Goal: Task Accomplishment & Management: Manage account settings

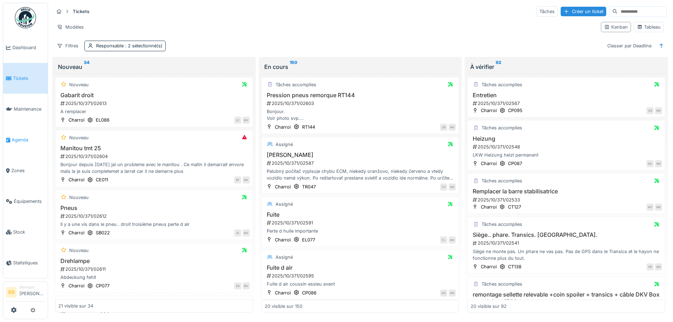
click at [21, 133] on link "Agenda" at bounding box center [25, 139] width 45 height 31
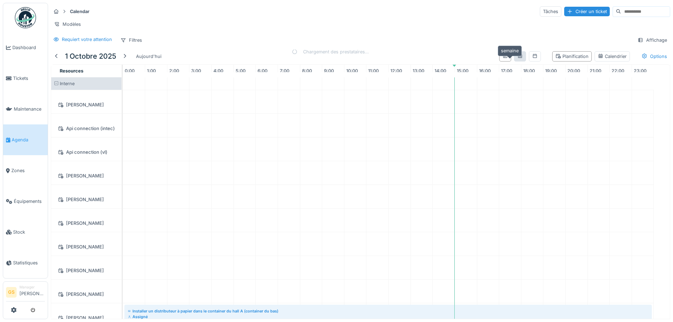
click at [517, 58] on icon at bounding box center [520, 56] width 6 height 5
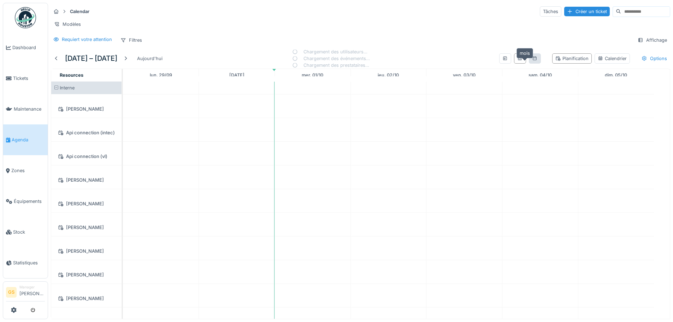
click at [532, 61] on icon at bounding box center [535, 58] width 6 height 5
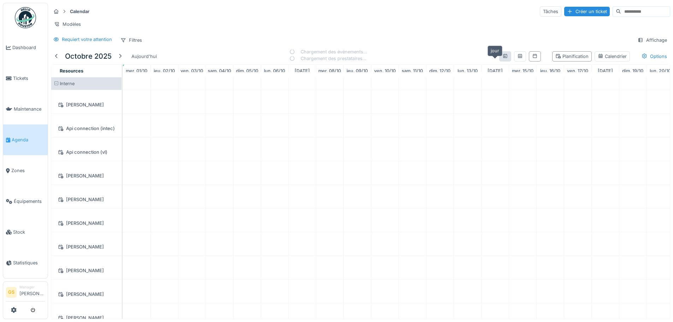
click at [503, 58] on icon at bounding box center [505, 56] width 4 height 4
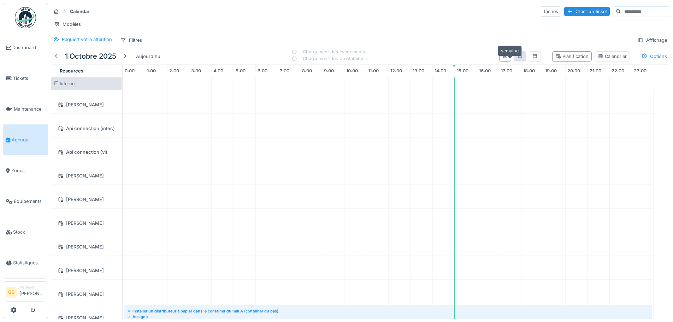
click at [517, 58] on icon at bounding box center [520, 56] width 6 height 5
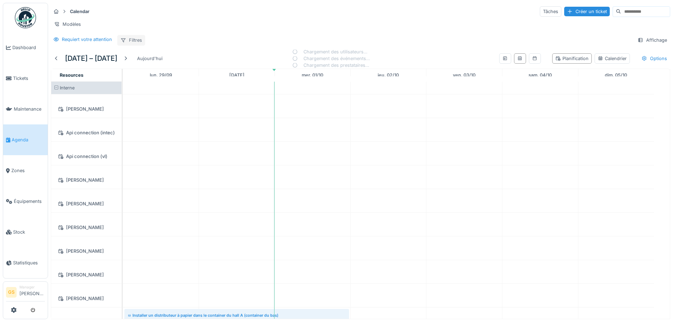
click at [140, 45] on div "Filtres" at bounding box center [131, 40] width 28 height 10
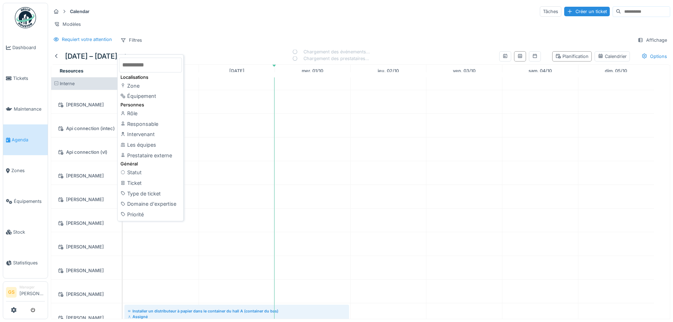
drag, startPoint x: 160, startPoint y: 130, endPoint x: 193, endPoint y: 130, distance: 32.9
click at [160, 131] on div "Intervenant" at bounding box center [150, 134] width 63 height 11
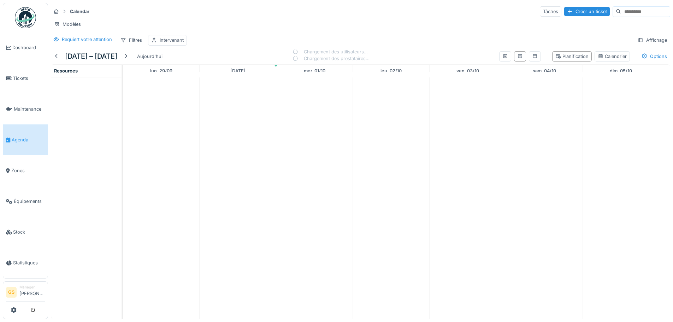
click at [176, 43] on div "Intervenant" at bounding box center [172, 40] width 24 height 7
click at [179, 80] on div "Intervenant" at bounding box center [172, 79] width 37 height 8
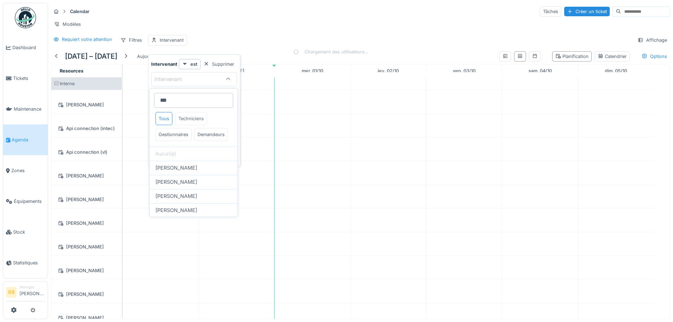
click at [199, 120] on div "Techniciens" at bounding box center [191, 118] width 32 height 13
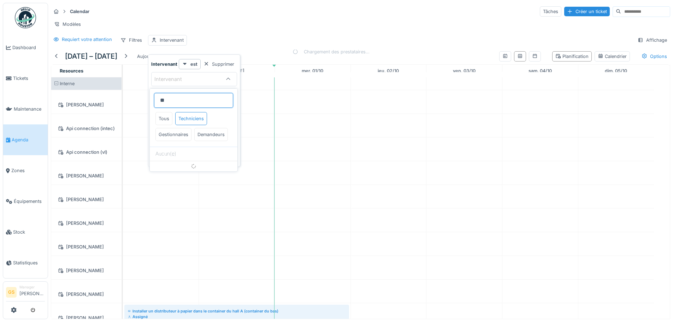
type input "*"
type input "****"
drag, startPoint x: 181, startPoint y: 185, endPoint x: 195, endPoint y: 174, distance: 17.9
click at [181, 172] on span "[PERSON_NAME]" at bounding box center [176, 168] width 42 height 8
type input "****"
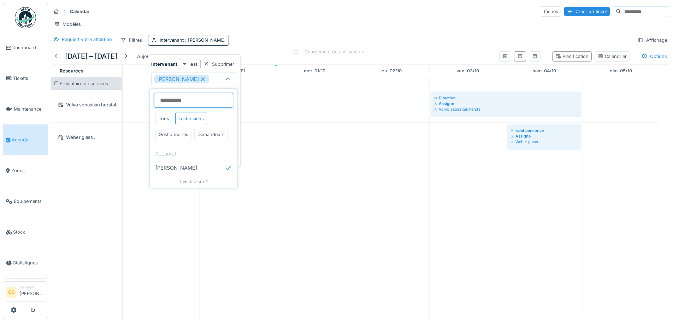
click at [205, 98] on input at bounding box center [193, 100] width 79 height 15
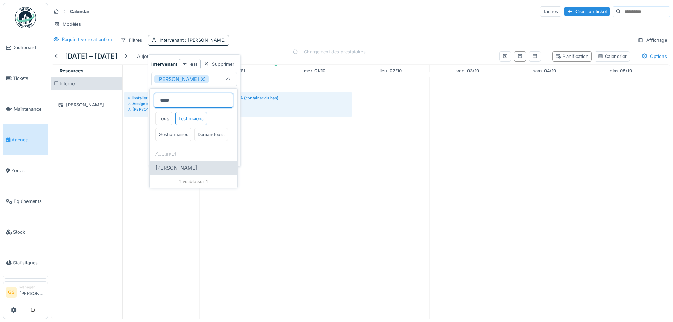
type input "****"
click at [190, 172] on span "[PERSON_NAME]" at bounding box center [176, 168] width 42 height 8
type input "*********"
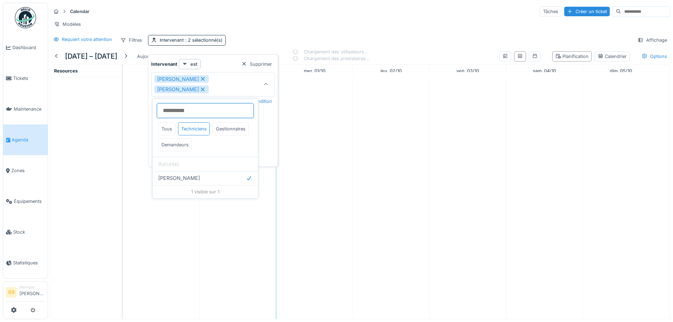
click at [217, 111] on input at bounding box center [205, 110] width 97 height 15
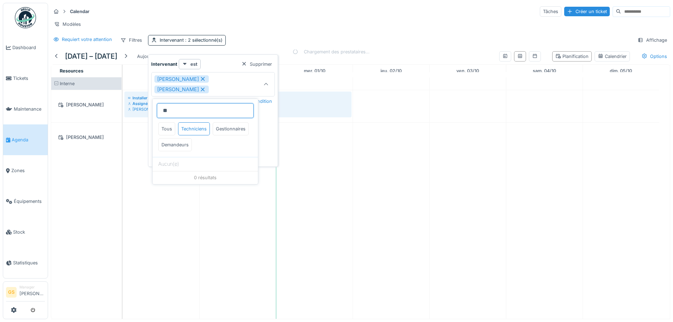
type input "*"
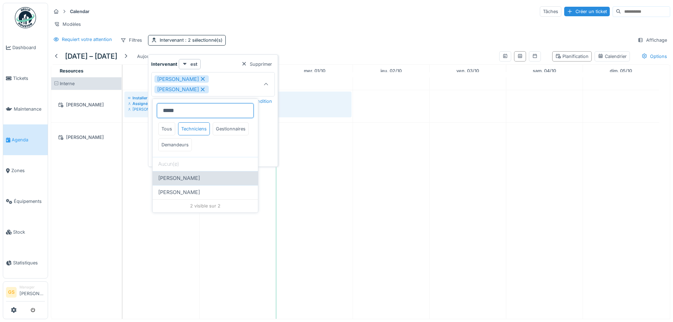
type input "*****"
click at [175, 172] on div "[PERSON_NAME]" at bounding box center [205, 178] width 105 height 14
type input "**********"
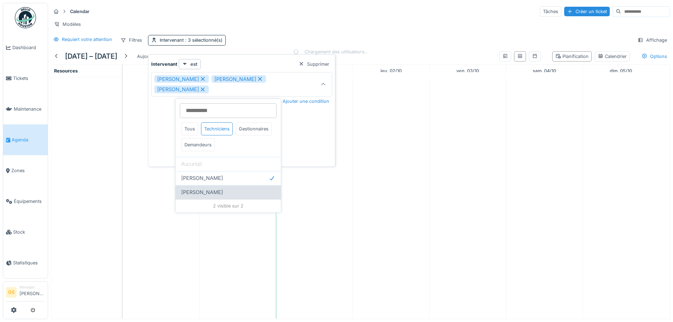
click at [200, 189] on span "[PERSON_NAME]" at bounding box center [202, 192] width 42 height 8
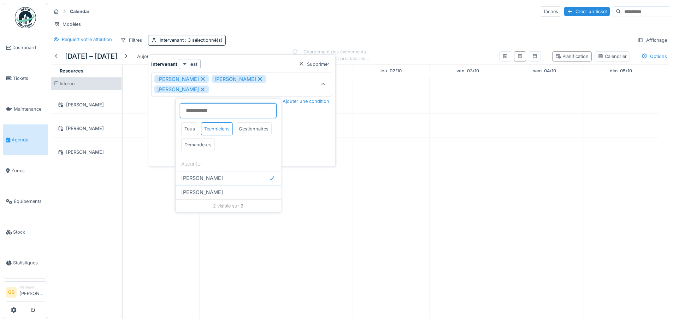
click at [251, 111] on input at bounding box center [228, 110] width 97 height 15
type input "**********"
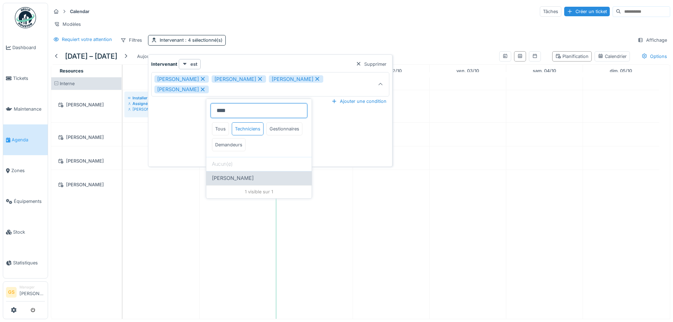
type input "****"
click at [231, 177] on span "[PERSON_NAME]" at bounding box center [233, 178] width 42 height 8
type input "**********"
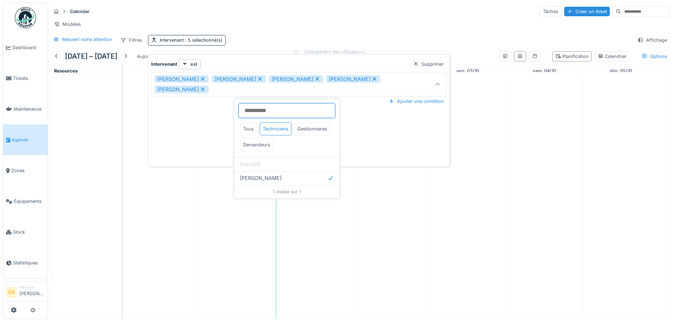
click at [269, 112] on input at bounding box center [287, 110] width 97 height 15
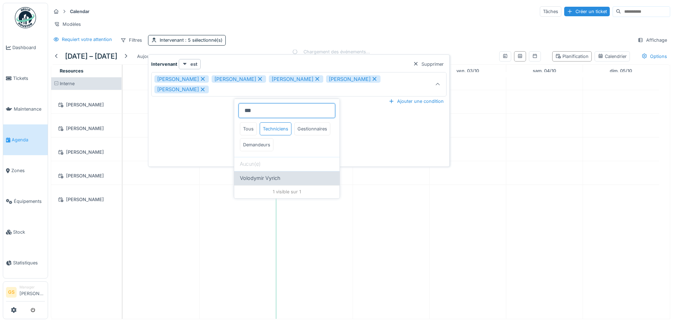
type input "***"
click at [263, 180] on span "Volodymir Vyrich" at bounding box center [260, 178] width 41 height 8
type input "**********"
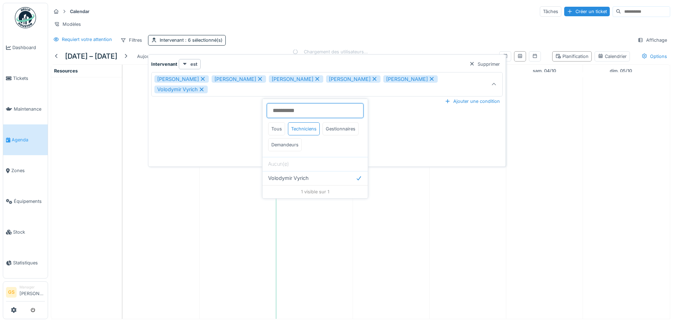
click at [293, 114] on input at bounding box center [315, 110] width 97 height 15
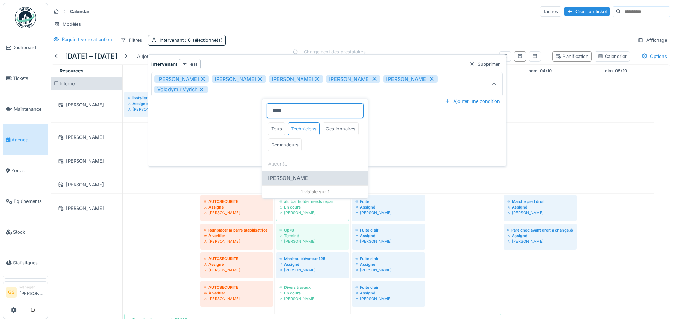
type input "****"
click at [291, 176] on span "[PERSON_NAME]" at bounding box center [289, 178] width 42 height 8
type input "**********"
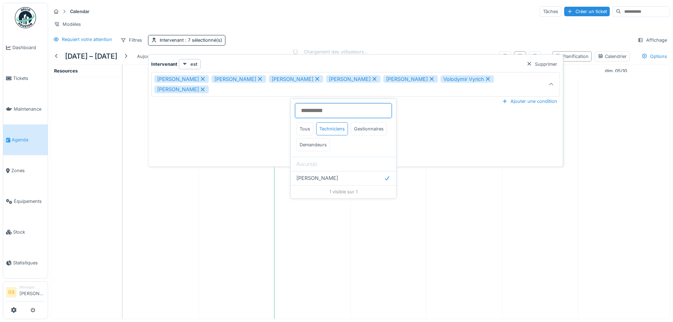
click at [316, 112] on input at bounding box center [343, 110] width 97 height 15
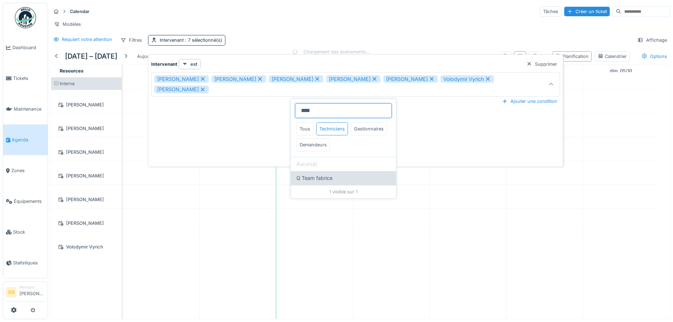
type input "****"
click at [327, 177] on span "Q Team fabrice" at bounding box center [314, 178] width 36 height 8
type input "**********"
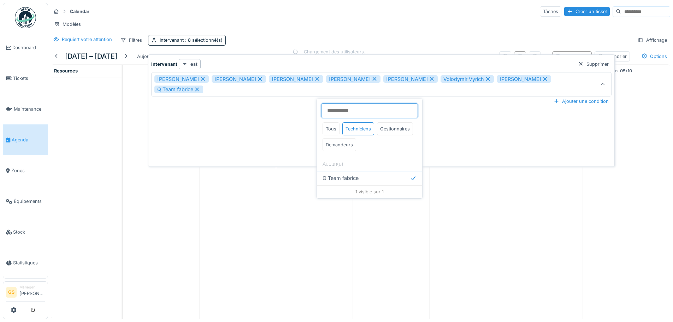
click at [348, 110] on input at bounding box center [369, 110] width 97 height 15
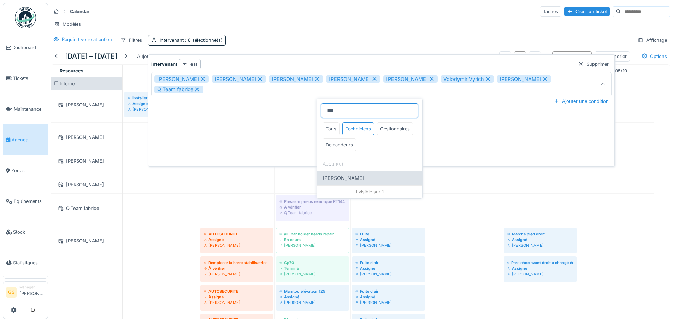
type input "***"
click at [360, 177] on div "[PERSON_NAME]" at bounding box center [370, 178] width 94 height 8
type input "**********"
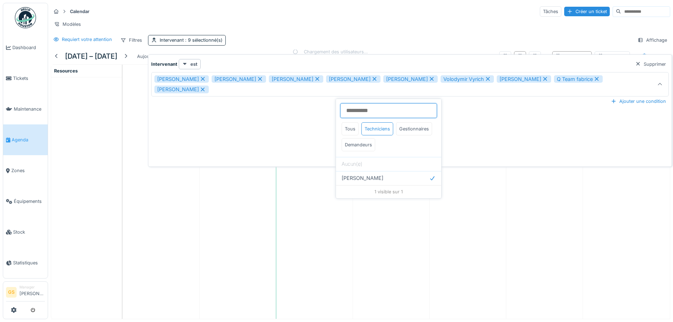
click at [360, 110] on input at bounding box center [388, 110] width 97 height 15
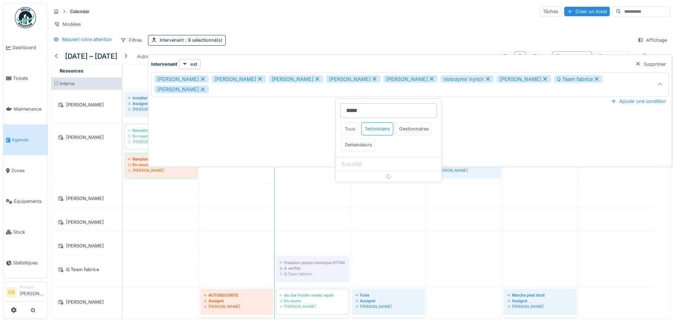
click at [351, 126] on div "Tous" at bounding box center [350, 128] width 17 height 13
type input "*"
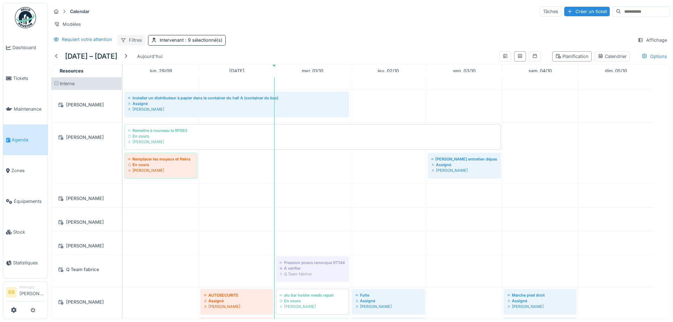
click at [142, 45] on div "Filtres" at bounding box center [131, 40] width 28 height 10
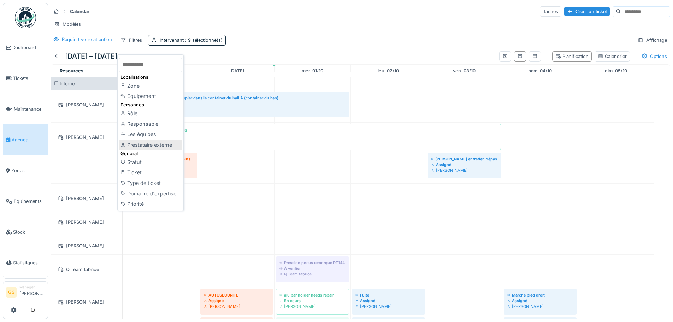
click at [147, 141] on div "Prestataire externe" at bounding box center [150, 145] width 63 height 11
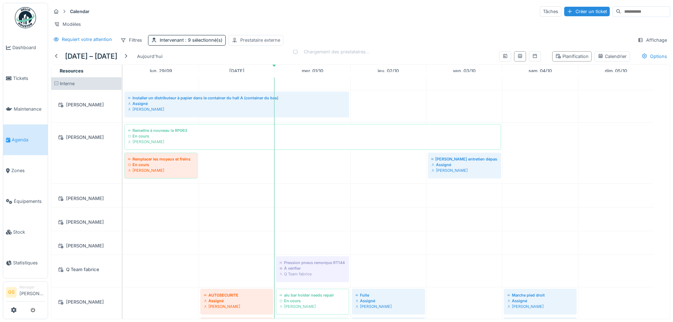
click at [243, 43] on div "Prestataire externe" at bounding box center [260, 40] width 40 height 7
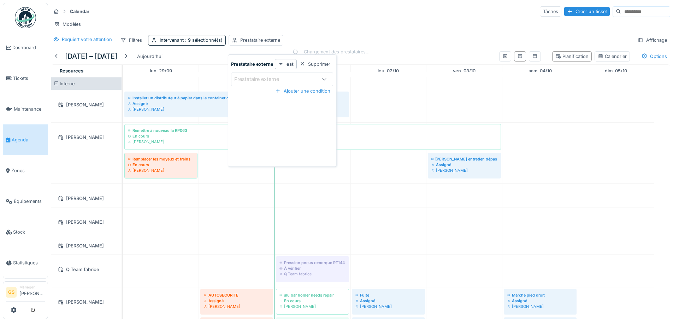
click at [287, 78] on div "Prestataire externe" at bounding box center [261, 79] width 55 height 8
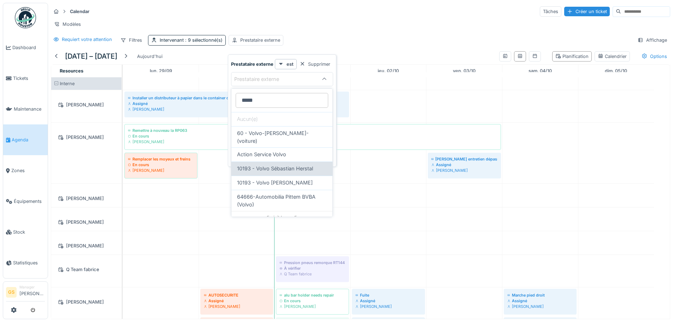
type externe_Y0MzU "*****"
click at [302, 165] on span "10193 - Volvo Sébastian Herstal" at bounding box center [275, 169] width 76 height 8
type input "*****"
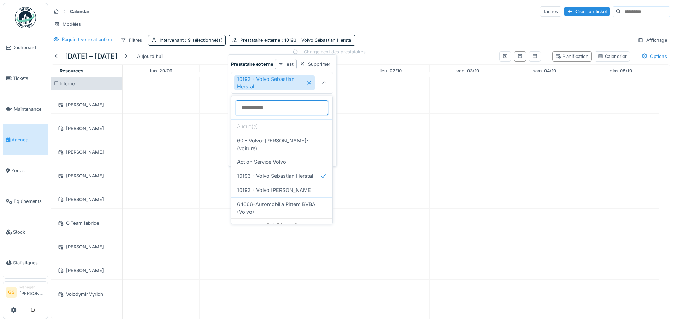
click at [297, 110] on externe_Y0MzU at bounding box center [282, 107] width 93 height 15
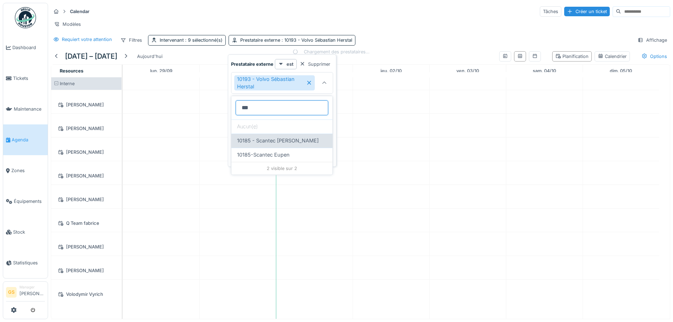
type externe_Y0MzU "***"
click at [269, 139] on span "10185 - Scantec [PERSON_NAME]" at bounding box center [278, 141] width 82 height 8
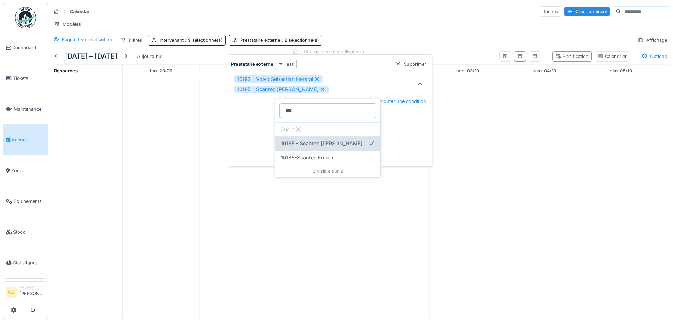
type input "**********"
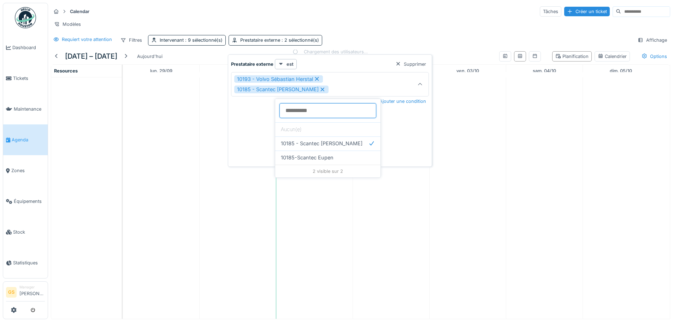
click at [310, 109] on externe_Y0MzU at bounding box center [328, 110] width 97 height 15
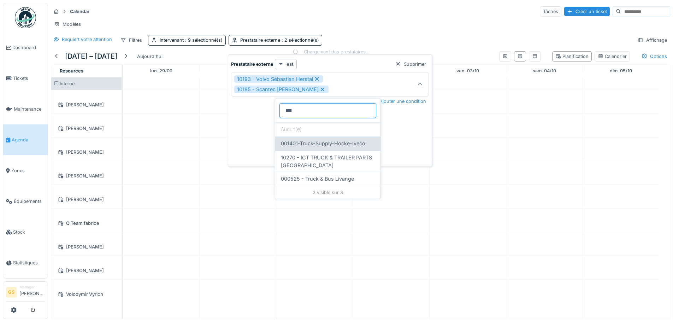
type externe_Y0MzU "***"
click at [333, 142] on span "001401-Truck-Supply-Hocke-Iveco" at bounding box center [323, 144] width 84 height 8
type input "**********"
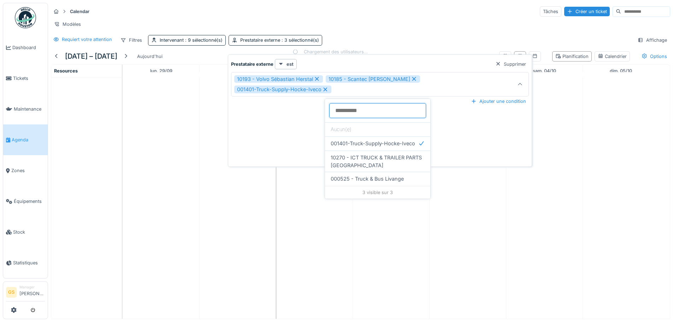
click at [354, 112] on externe_Y0MzU at bounding box center [377, 110] width 97 height 15
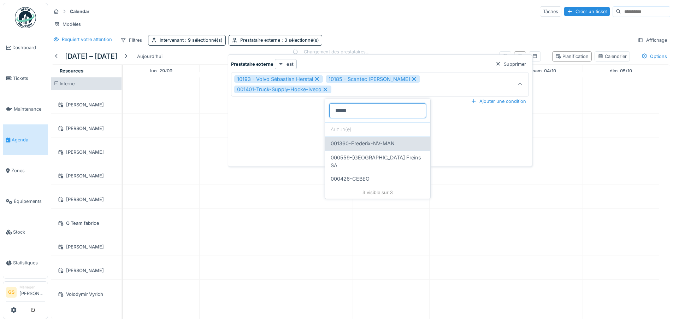
type externe_Y0MzU "*****"
click at [379, 141] on span "001360-Frederix-NV-MAN" at bounding box center [363, 144] width 64 height 8
type input "**********"
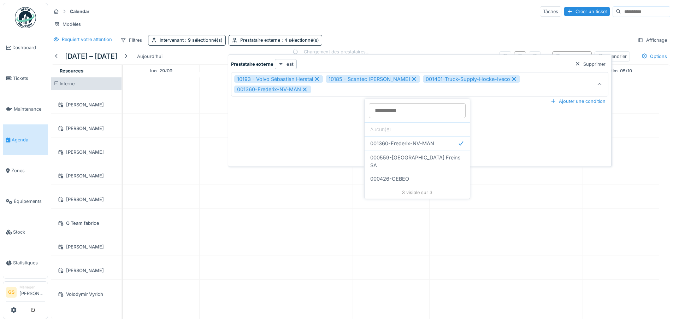
scroll to position [5, 0]
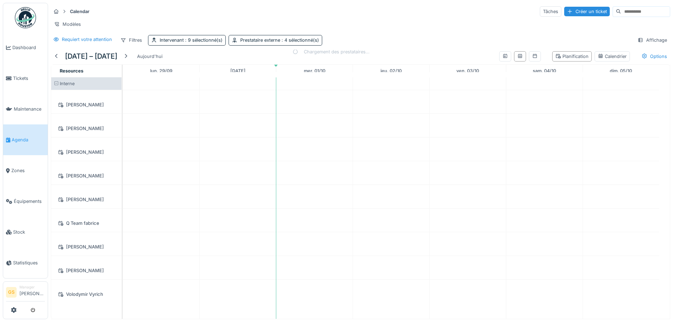
click at [361, 41] on div "Requiert votre attention Filtres Intervenant : 9 sélectionné(s) Prestataire ext…" at bounding box center [360, 40] width 619 height 10
click at [94, 82] on div "Interne" at bounding box center [86, 83] width 70 height 12
click at [272, 43] on div "Prestataire externe : 4 sélectionné(s)" at bounding box center [279, 40] width 79 height 7
click at [182, 43] on div "Intervenant : 9 sélectionné(s)" at bounding box center [191, 40] width 63 height 7
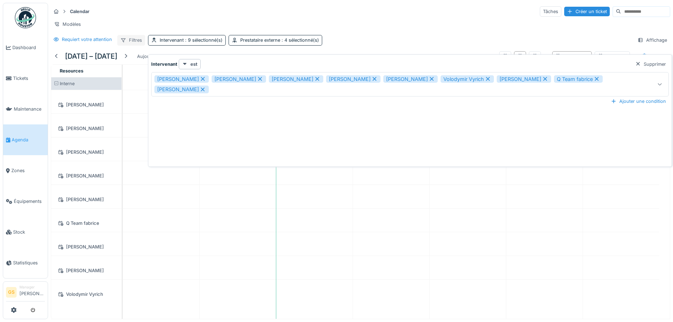
click at [133, 45] on div "Filtres" at bounding box center [131, 40] width 28 height 10
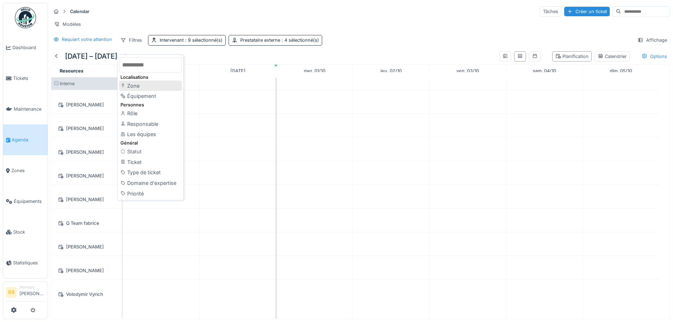
click at [149, 84] on div "Zone" at bounding box center [150, 86] width 63 height 11
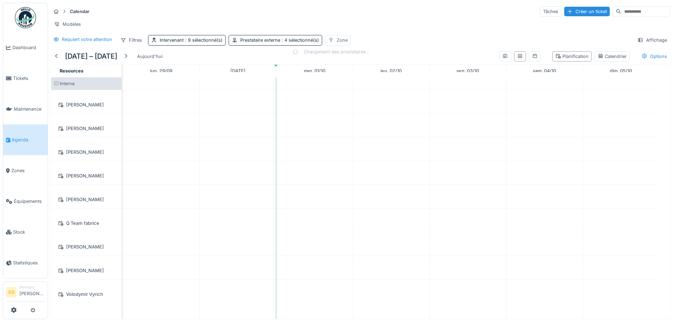
click at [343, 43] on div "Zone" at bounding box center [342, 40] width 11 height 7
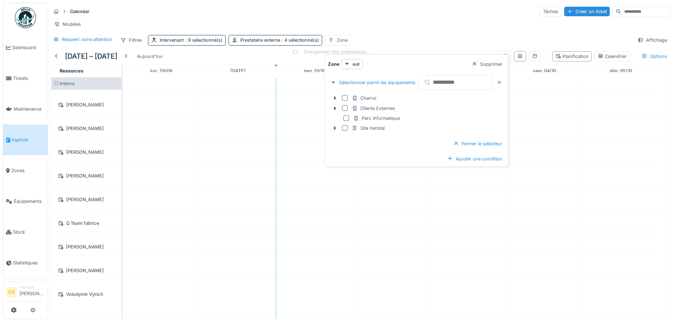
click at [384, 45] on div "Requiert votre attention Filtres Intervenant : 9 sélectionné(s) Prestataire ext…" at bounding box center [360, 40] width 619 height 10
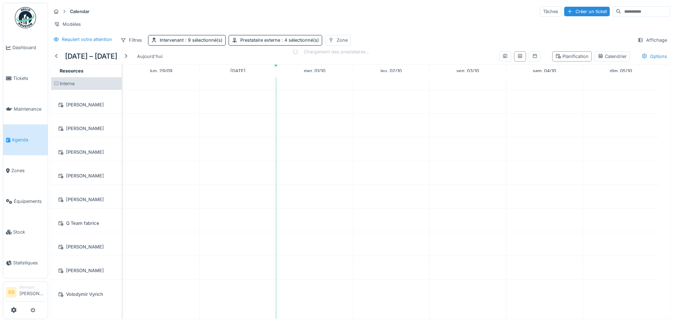
click at [55, 86] on span at bounding box center [56, 83] width 5 height 5
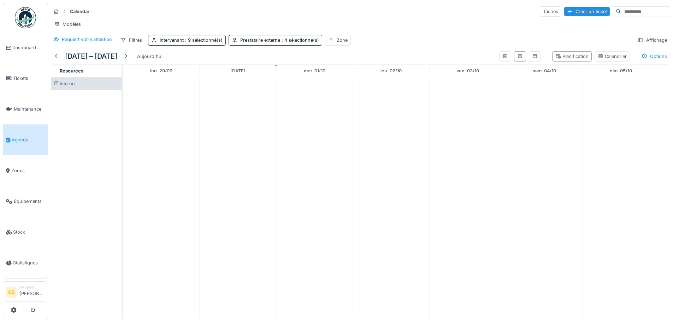
click at [55, 86] on span at bounding box center [56, 83] width 5 height 5
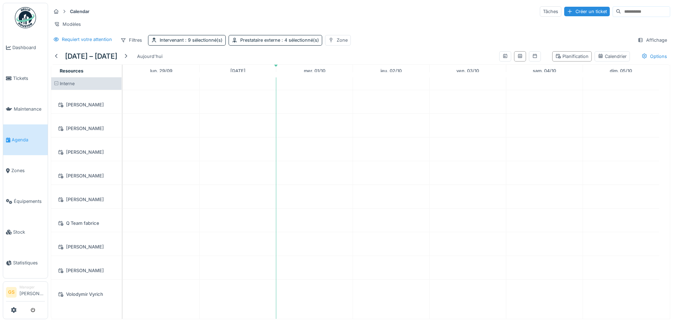
scroll to position [5, 0]
click at [648, 53] on div "Options" at bounding box center [655, 56] width 32 height 10
click at [652, 36] on div "Affichage" at bounding box center [653, 40] width 36 height 10
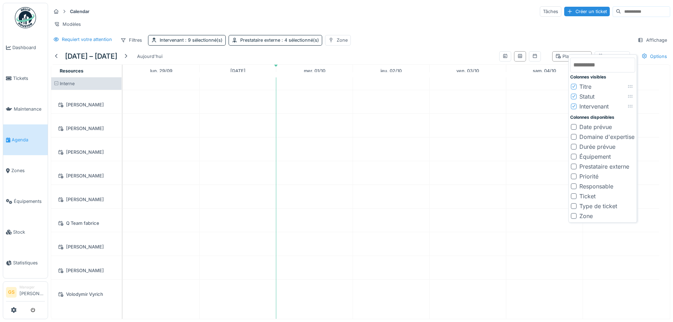
click at [439, 11] on div "Calendar Tâches Créer un ticket" at bounding box center [360, 12] width 619 height 12
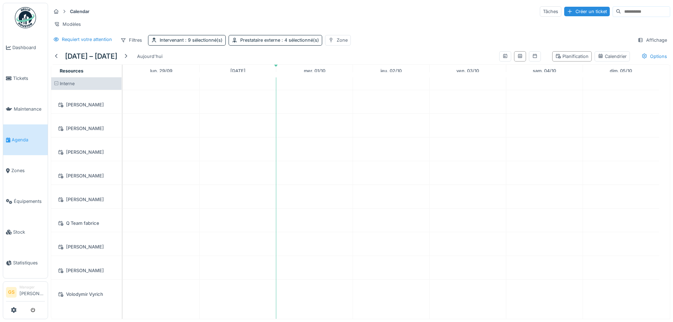
click at [274, 19] on div "Modèles" at bounding box center [360, 24] width 619 height 10
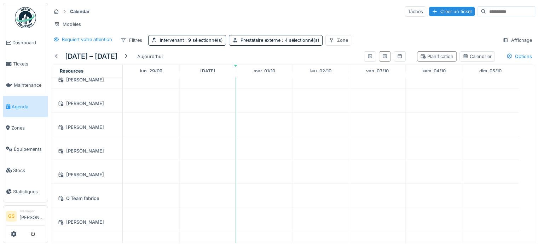
scroll to position [0, 0]
click at [24, 64] on span "Tickets" at bounding box center [29, 63] width 32 height 7
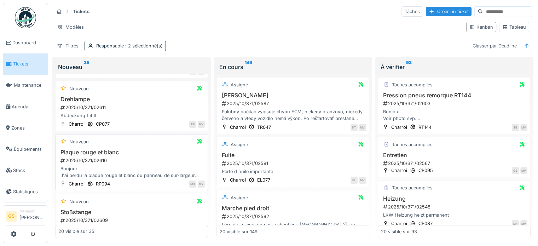
scroll to position [177, 0]
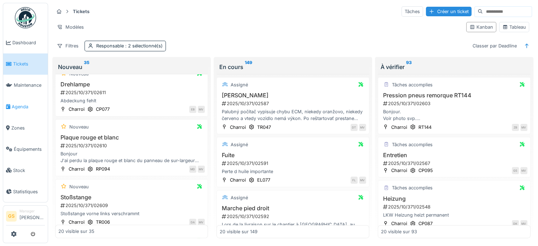
click at [20, 103] on span "Agenda" at bounding box center [28, 106] width 33 height 7
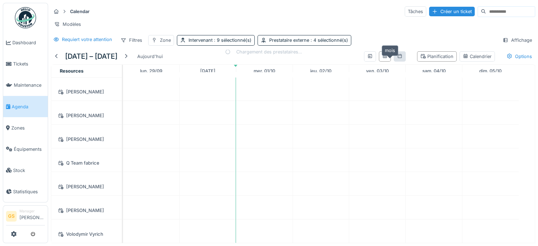
click at [397, 58] on icon at bounding box center [400, 56] width 6 height 5
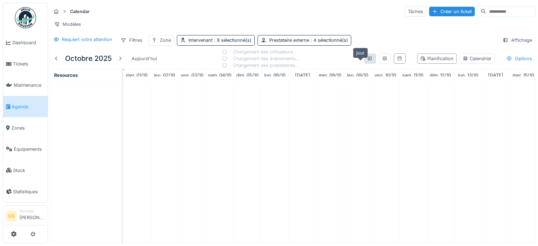
click at [367, 61] on icon at bounding box center [370, 58] width 6 height 5
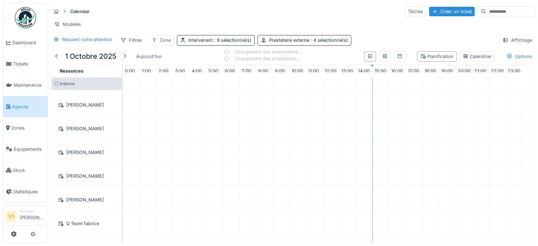
scroll to position [0, 3]
click at [382, 58] on icon at bounding box center [384, 56] width 4 height 4
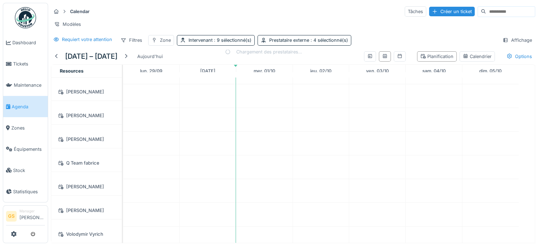
scroll to position [0, 0]
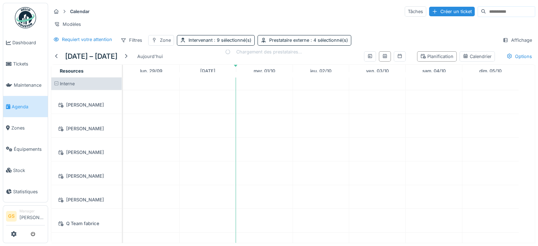
click at [92, 130] on div "[PERSON_NAME]" at bounding box center [86, 128] width 62 height 9
click at [92, 128] on div "[PERSON_NAME]" at bounding box center [86, 128] width 62 height 9
click at [16, 82] on span "Maintenance" at bounding box center [29, 85] width 31 height 7
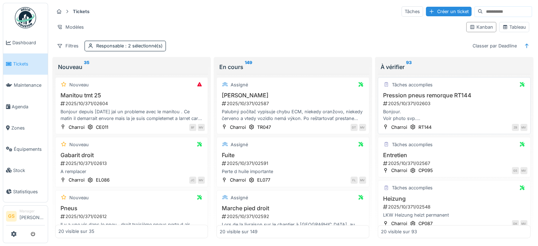
click at [417, 101] on div "2025/10/371/02603" at bounding box center [454, 103] width 145 height 7
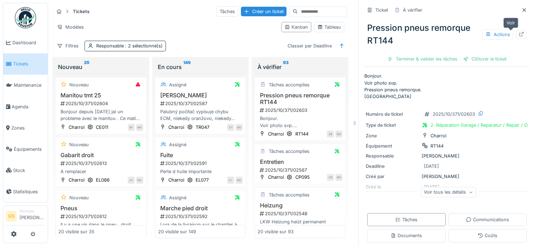
click at [519, 34] on icon at bounding box center [521, 34] width 5 height 5
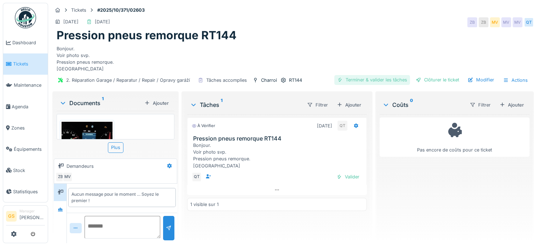
click at [375, 79] on div "Terminer & valider les tâches" at bounding box center [372, 80] width 76 height 10
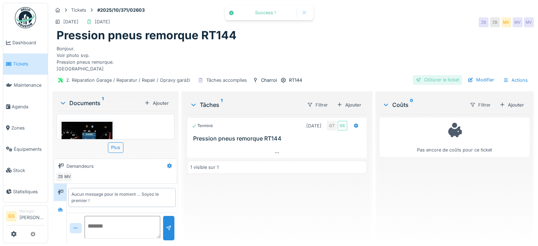
click at [421, 78] on div "Clôturer le ticket" at bounding box center [436, 80] width 49 height 10
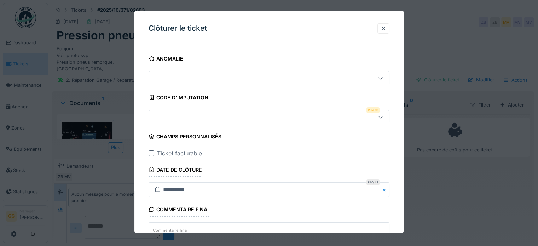
click at [165, 118] on div at bounding box center [254, 117] width 205 height 8
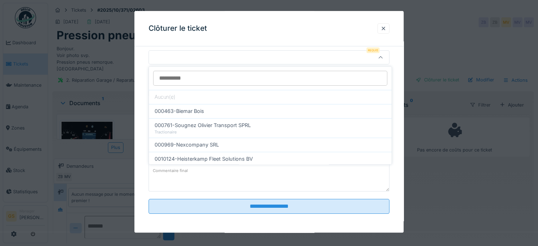
scroll to position [5, 0]
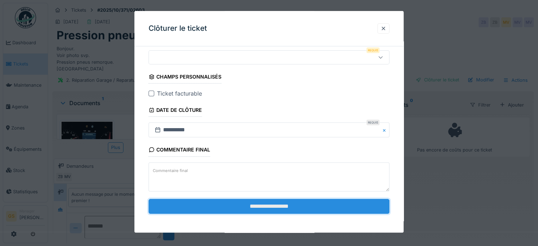
click at [248, 205] on input "**********" at bounding box center [268, 206] width 241 height 15
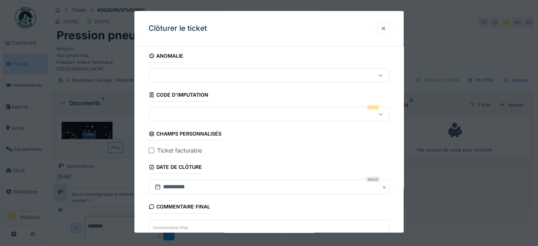
scroll to position [0, 0]
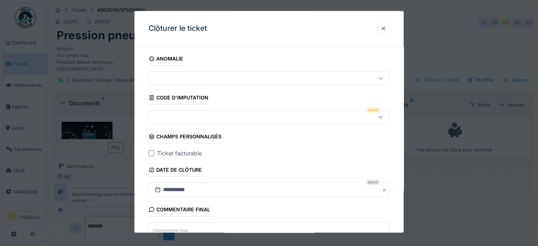
click at [185, 118] on div at bounding box center [254, 117] width 205 height 8
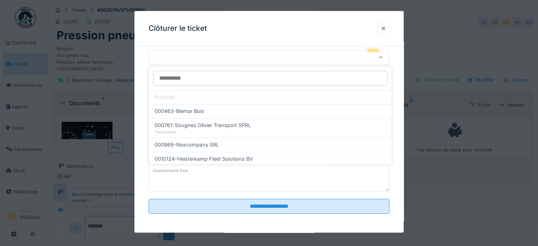
click at [260, 82] on input at bounding box center [270, 78] width 234 height 15
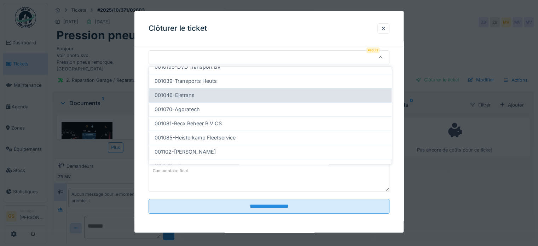
scroll to position [257, 0]
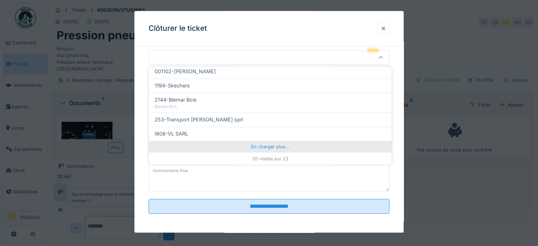
click at [258, 147] on div "En charger plus…" at bounding box center [270, 146] width 242 height 11
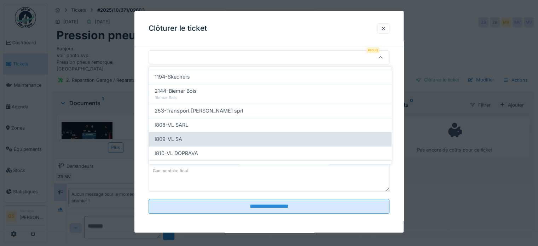
scroll to position [288, 0]
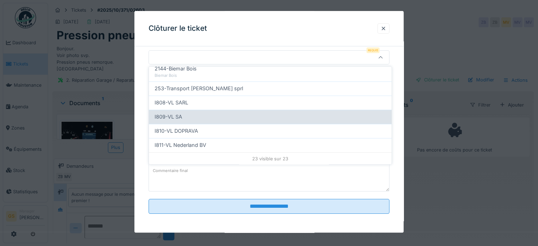
click at [224, 118] on div "I809-VL SA" at bounding box center [269, 117] width 231 height 8
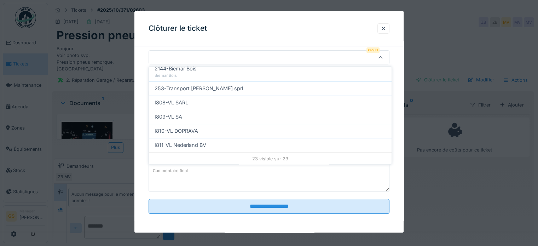
type input "***"
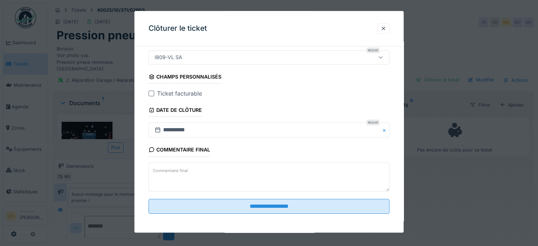
click at [151, 92] on div at bounding box center [151, 94] width 6 height 6
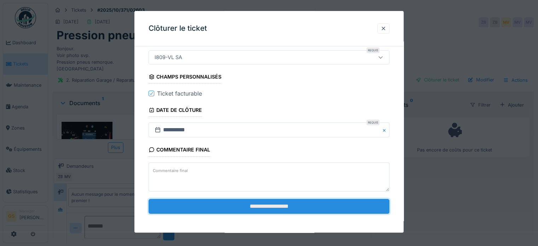
click at [250, 208] on input "**********" at bounding box center [268, 206] width 241 height 15
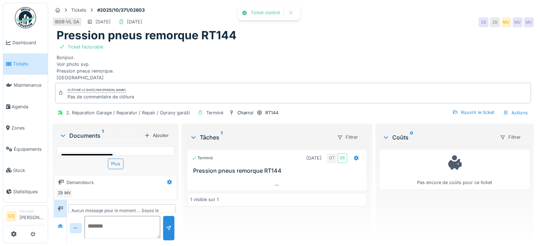
scroll to position [14, 0]
click at [17, 67] on link "Tickets" at bounding box center [25, 63] width 45 height 21
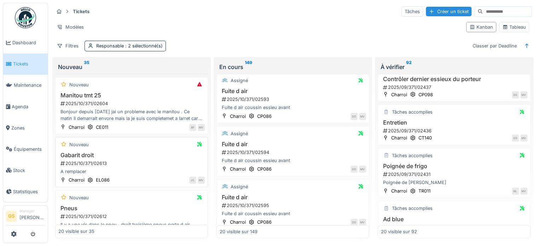
scroll to position [35, 0]
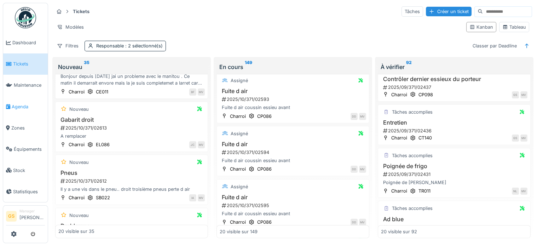
drag, startPoint x: 137, startPoint y: 155, endPoint x: 18, endPoint y: 102, distance: 130.7
click at [18, 103] on span "Agenda" at bounding box center [28, 106] width 33 height 7
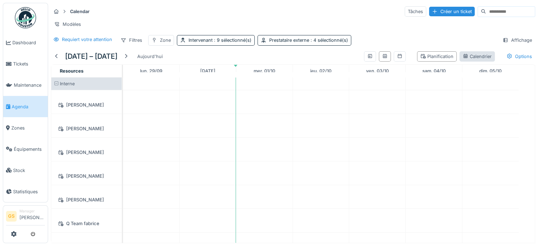
click at [462, 60] on div "Calendrier" at bounding box center [476, 56] width 29 height 7
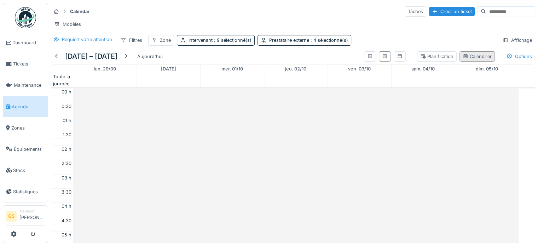
scroll to position [170, 0]
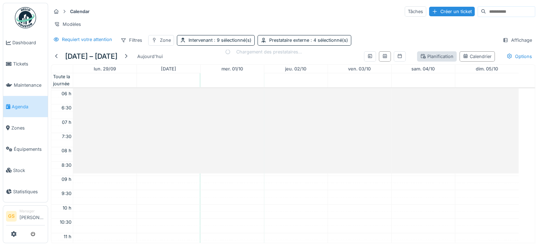
click at [434, 60] on div "Planification" at bounding box center [436, 56] width 33 height 7
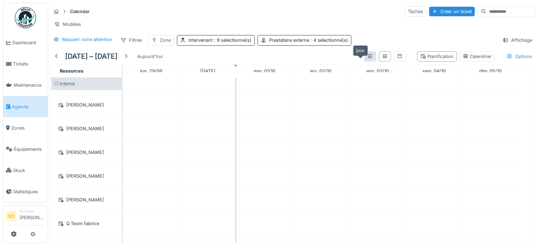
click at [367, 60] on div at bounding box center [370, 56] width 6 height 7
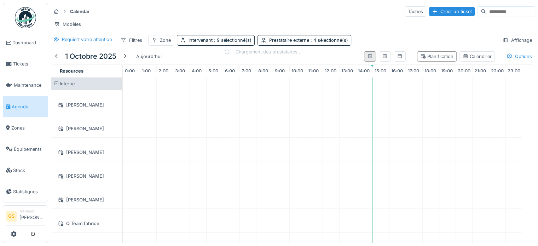
scroll to position [0, 3]
drag, startPoint x: 223, startPoint y: 43, endPoint x: 228, endPoint y: 43, distance: 4.2
click at [224, 43] on span ": 9 sélectionné(s)" at bounding box center [231, 39] width 39 height 5
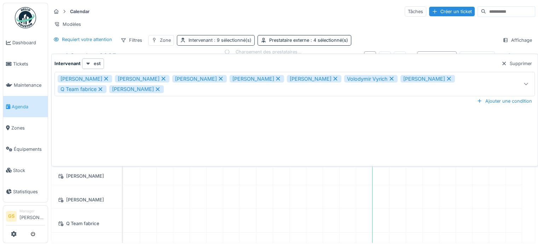
click at [222, 43] on span ": 9 sélectionné(s)" at bounding box center [231, 39] width 39 height 5
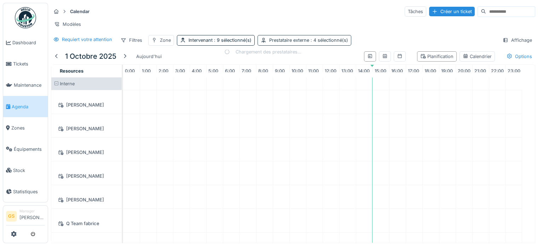
click at [281, 43] on div "Prestataire externe : 4 sélectionné(s)" at bounding box center [308, 40] width 79 height 7
click at [230, 43] on span ": 9 sélectionné(s)" at bounding box center [231, 39] width 39 height 5
click at [381, 35] on div "Calendar Tâches Créer un ticket Modèles Requiert votre attention Filtres Zone I…" at bounding box center [292, 26] width 489 height 46
click at [382, 58] on icon at bounding box center [385, 56] width 6 height 5
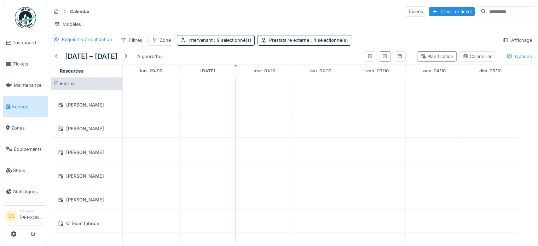
scroll to position [0, 0]
click at [238, 94] on td at bounding box center [264, 189] width 57 height 225
click at [171, 77] on div "lun. 29/09" at bounding box center [151, 71] width 56 height 12
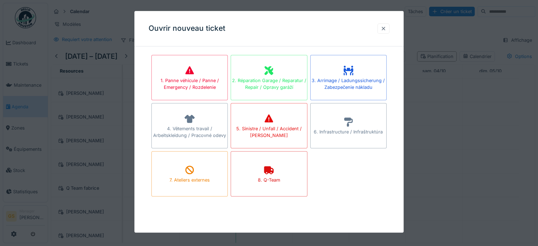
click at [386, 23] on div at bounding box center [383, 28] width 12 height 10
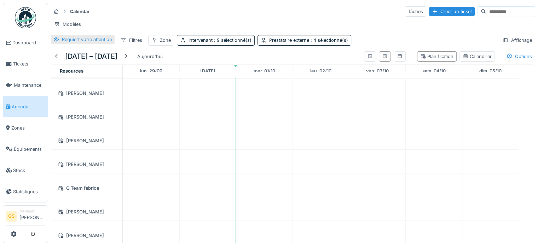
click at [55, 42] on icon at bounding box center [56, 39] width 6 height 5
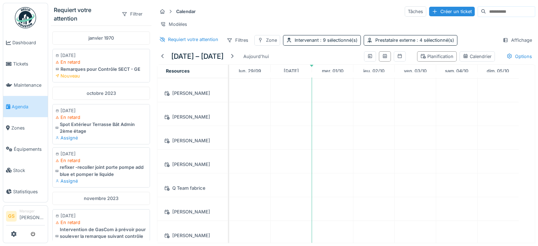
click at [297, 22] on div "Modèles" at bounding box center [346, 24] width 378 height 10
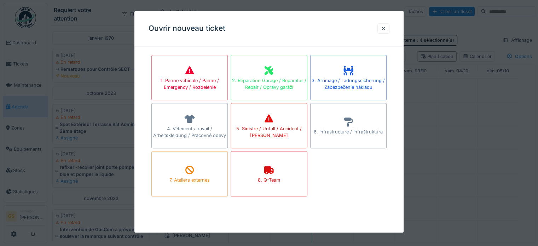
click at [471, 29] on div at bounding box center [269, 123] width 538 height 246
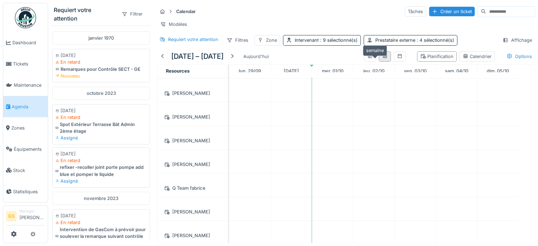
click at [382, 58] on icon at bounding box center [384, 56] width 4 height 4
click at [397, 58] on icon at bounding box center [399, 56] width 4 height 4
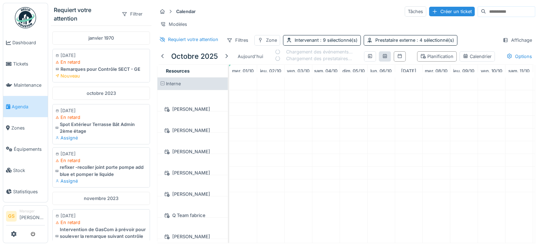
scroll to position [0, 0]
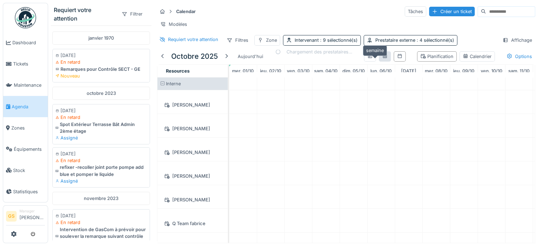
click at [382, 58] on icon at bounding box center [385, 56] width 6 height 5
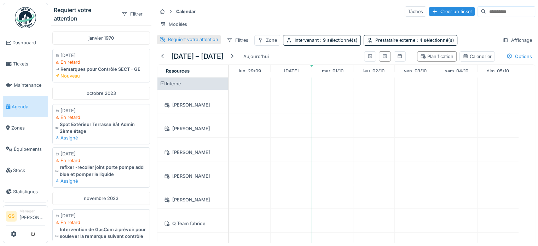
click at [163, 42] on icon at bounding box center [162, 39] width 5 height 5
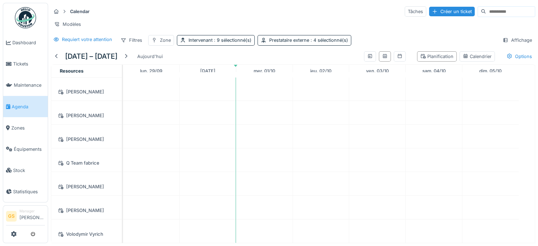
scroll to position [5, 0]
click at [211, 38] on div "Intervenant : 9 sélectionné(s)" at bounding box center [219, 40] width 63 height 7
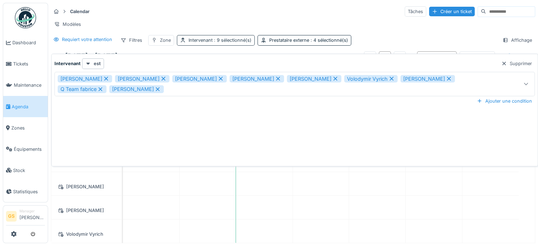
click at [211, 39] on div "Intervenant : 9 sélectionné(s)" at bounding box center [219, 40] width 63 height 7
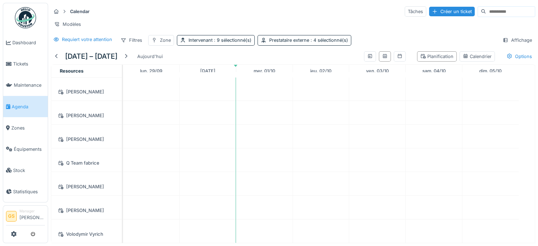
click at [11, 216] on li "GS" at bounding box center [11, 216] width 11 height 11
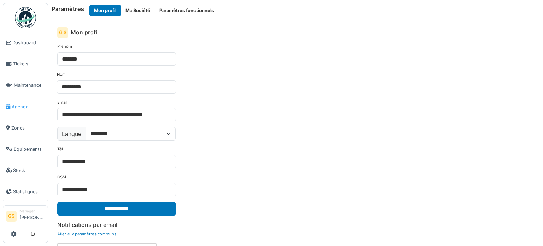
click at [27, 103] on span "Agenda" at bounding box center [28, 106] width 33 height 7
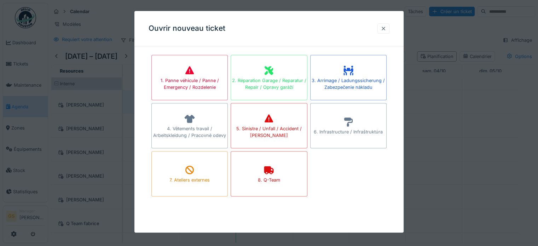
click at [386, 26] on div at bounding box center [383, 28] width 6 height 7
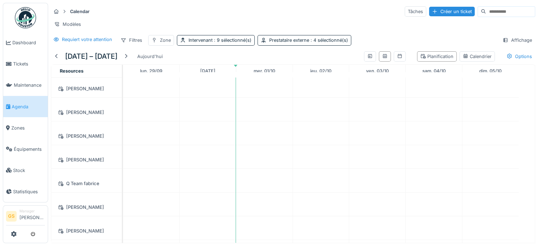
scroll to position [39, 0]
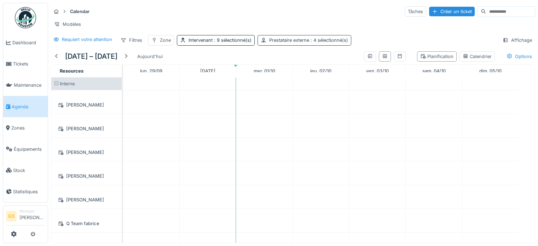
click at [269, 43] on div "Prestataire externe : 4 sélectionné(s)" at bounding box center [308, 40] width 79 height 7
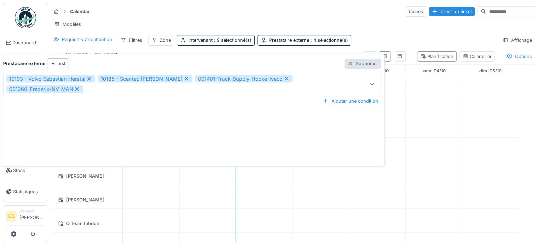
click at [347, 64] on div at bounding box center [350, 63] width 6 height 7
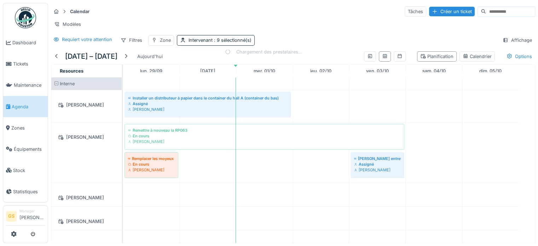
click at [313, 45] on div "Requiert votre attention Filtres Zone Intervenant : 9 sélectionné(s) Affichage" at bounding box center [293, 40] width 484 height 10
